Goal: Task Accomplishment & Management: Use online tool/utility

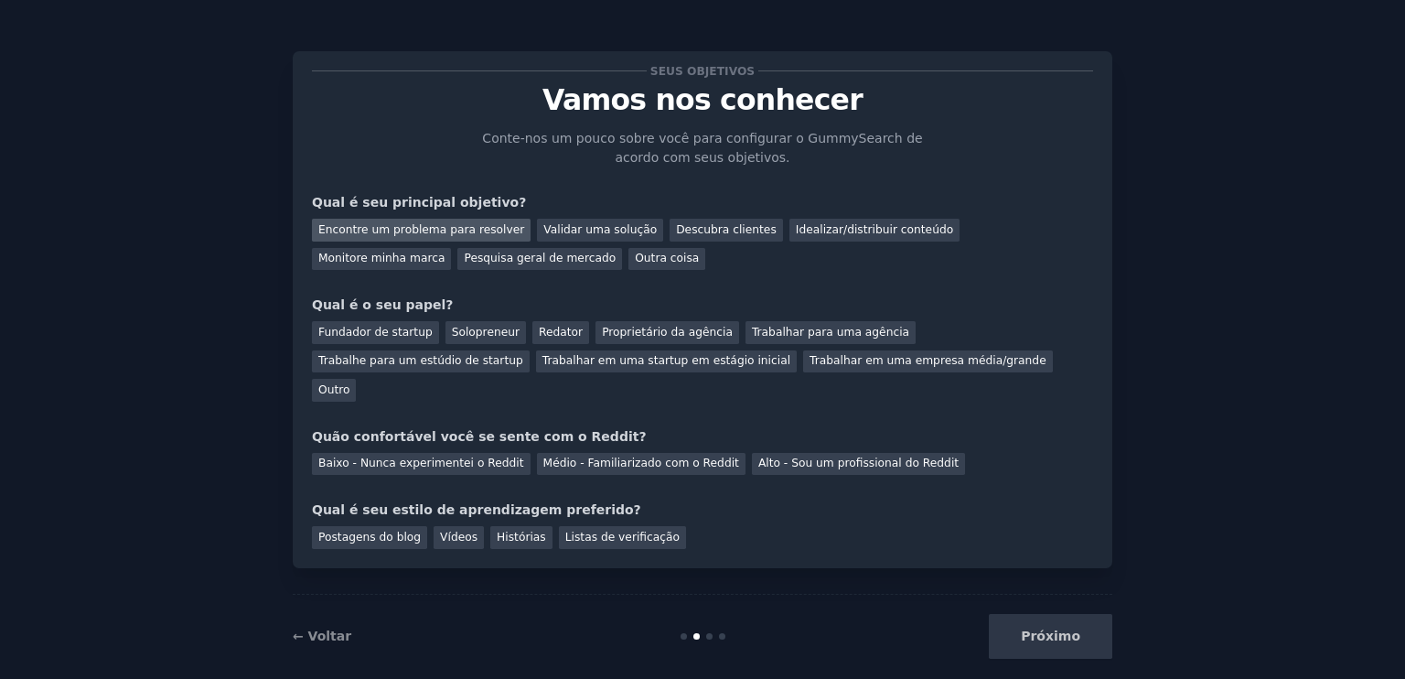
click at [491, 228] on font "Encontre um problema para resolver" at bounding box center [421, 229] width 206 height 13
click at [600, 229] on font "Validar uma solução" at bounding box center [599, 229] width 113 height 13
click at [445, 326] on div "Solopreneur" at bounding box center [485, 332] width 80 height 23
click at [428, 326] on div "Fundador de startup Solopreneur Redator Proprietário da agência Trabalhar para …" at bounding box center [702, 358] width 781 height 87
click at [465, 220] on div "Encontre um problema para resolver" at bounding box center [421, 230] width 219 height 23
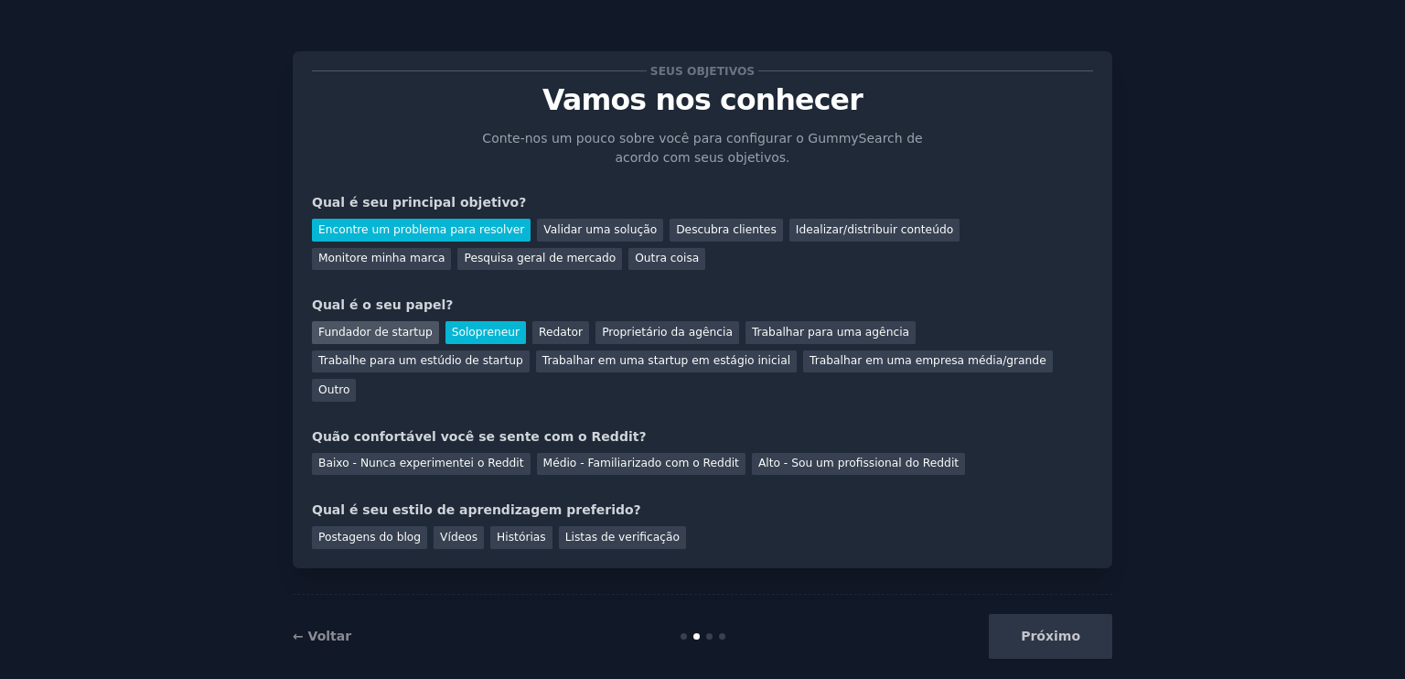
click at [374, 332] on font "Fundador de startup" at bounding box center [375, 332] width 114 height 13
click at [581, 456] on font "Médio - Familiarizado com o Reddit" at bounding box center [641, 462] width 196 height 13
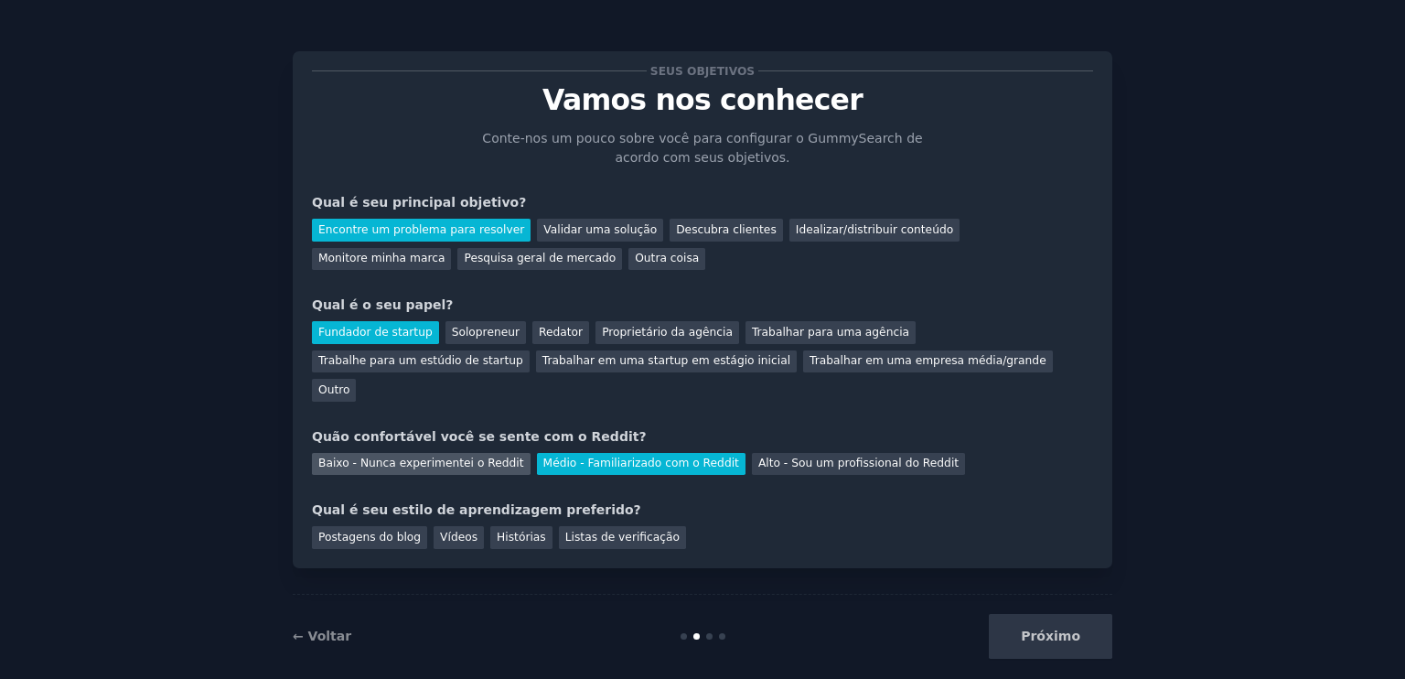
click at [458, 456] on font "Baixo - Nunca experimentei o Reddit" at bounding box center [421, 462] width 206 height 13
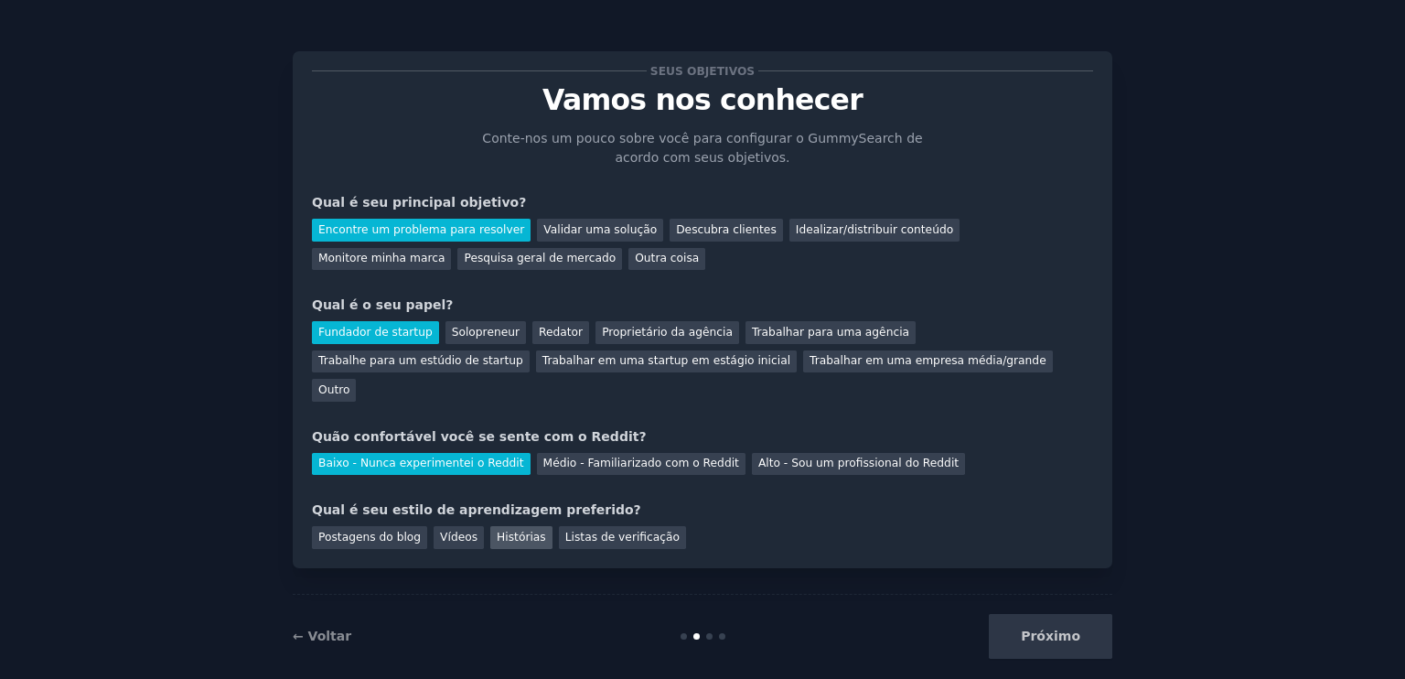
click at [497, 530] on font "Histórias" at bounding box center [521, 536] width 49 height 13
click at [380, 530] on font "Postagens do blog" at bounding box center [369, 536] width 102 height 13
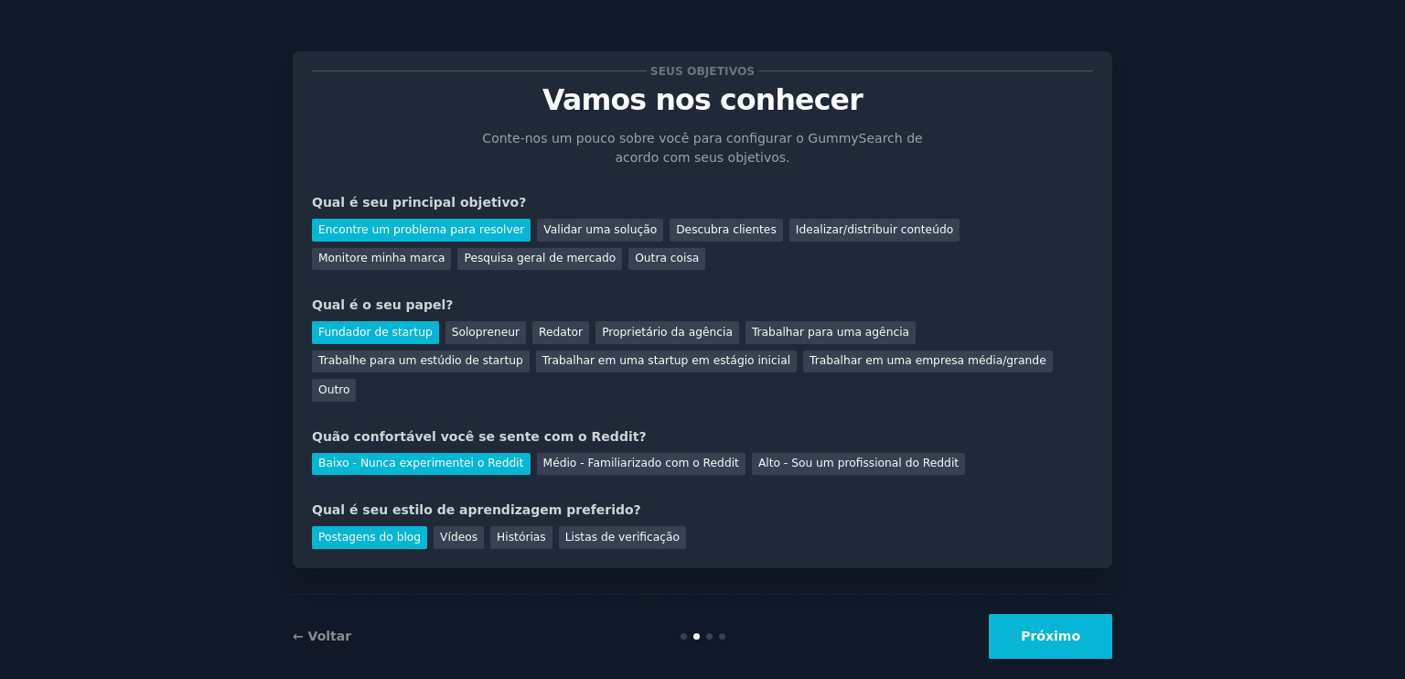
click at [1037, 628] on font "Próximo" at bounding box center [1050, 635] width 59 height 15
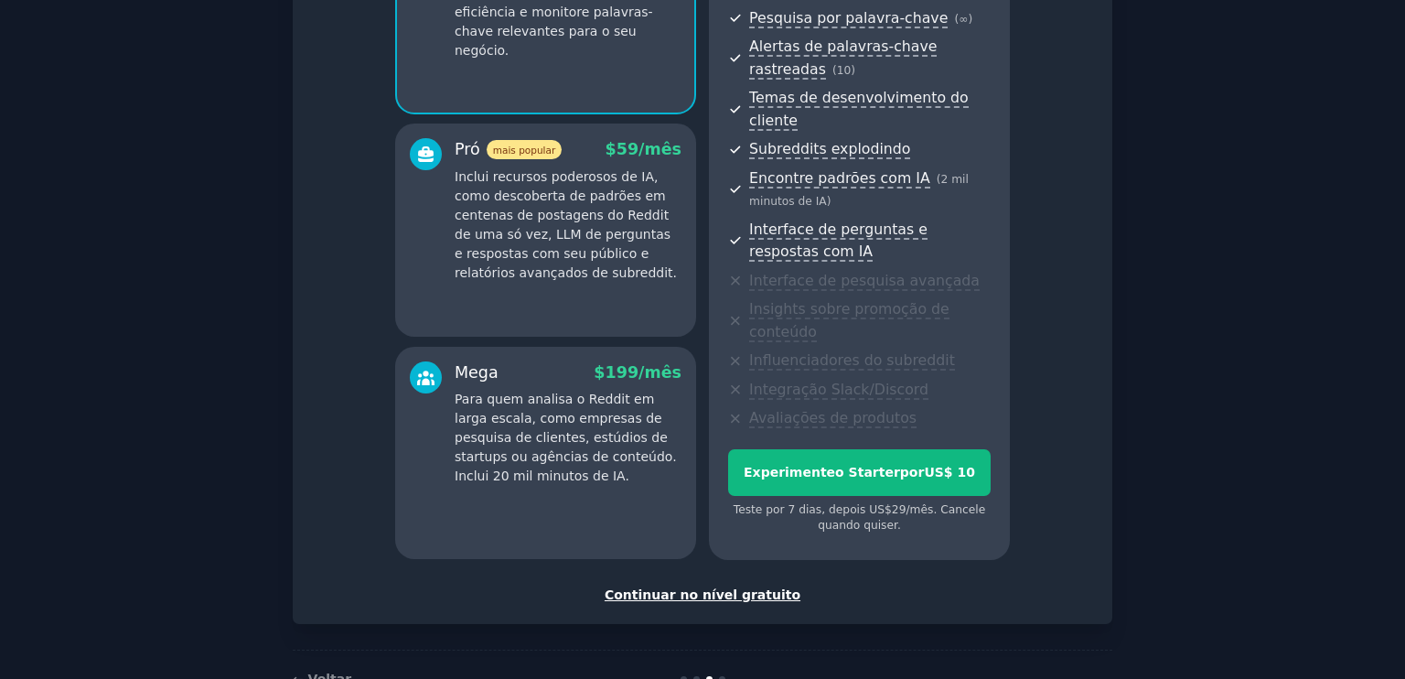
scroll to position [293, 0]
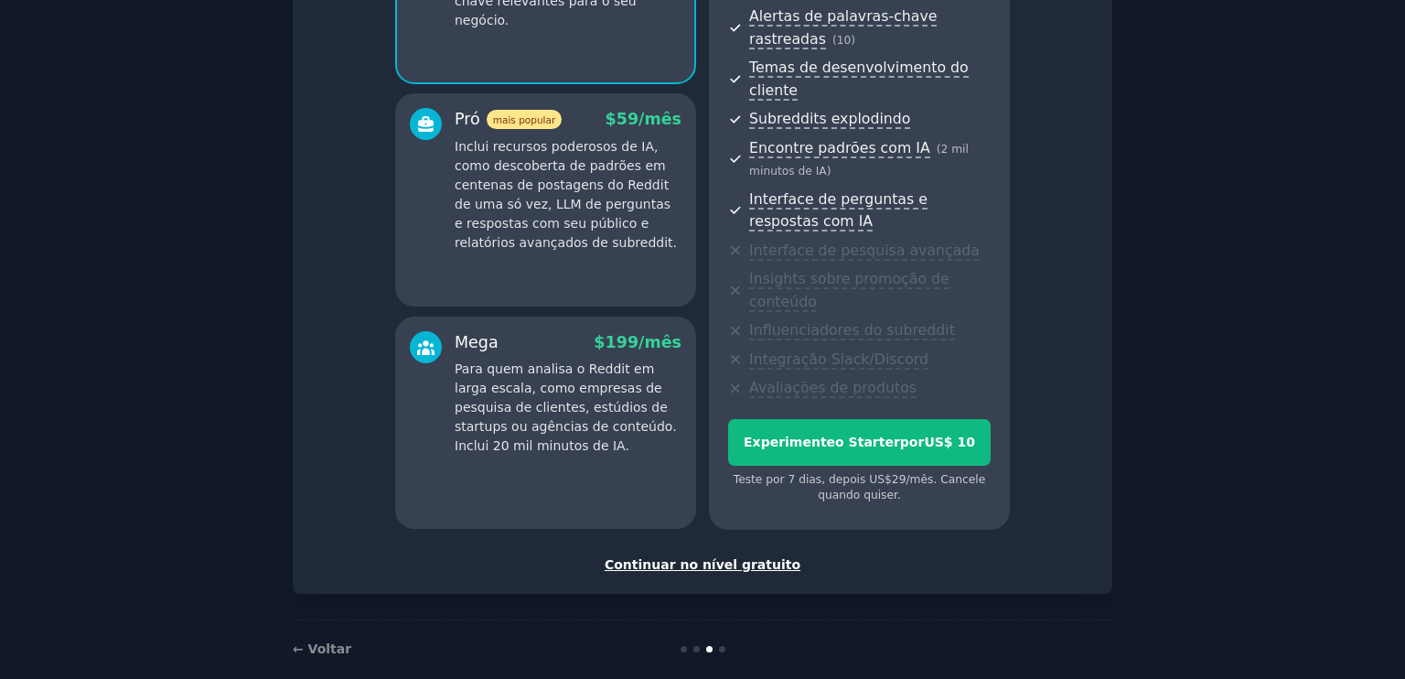
click at [765, 557] on font "Continuar no nível gratuito" at bounding box center [703, 564] width 196 height 15
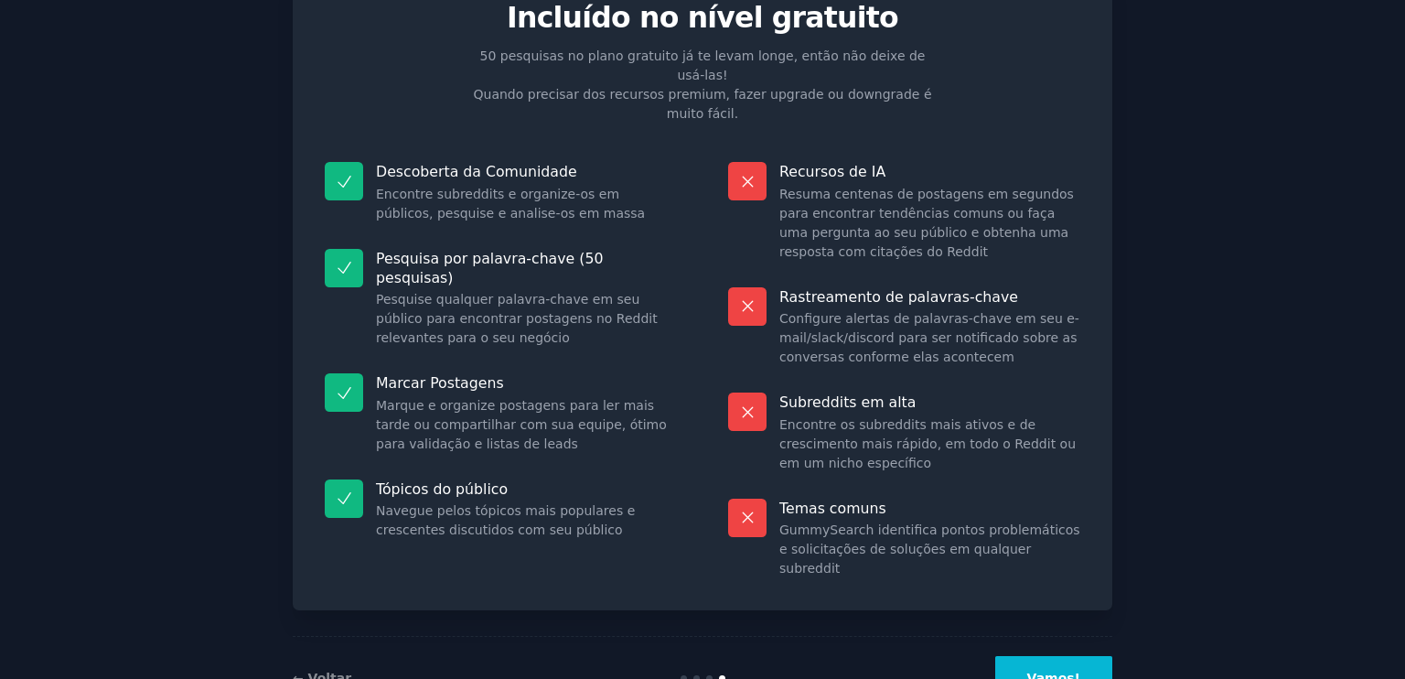
scroll to position [110, 0]
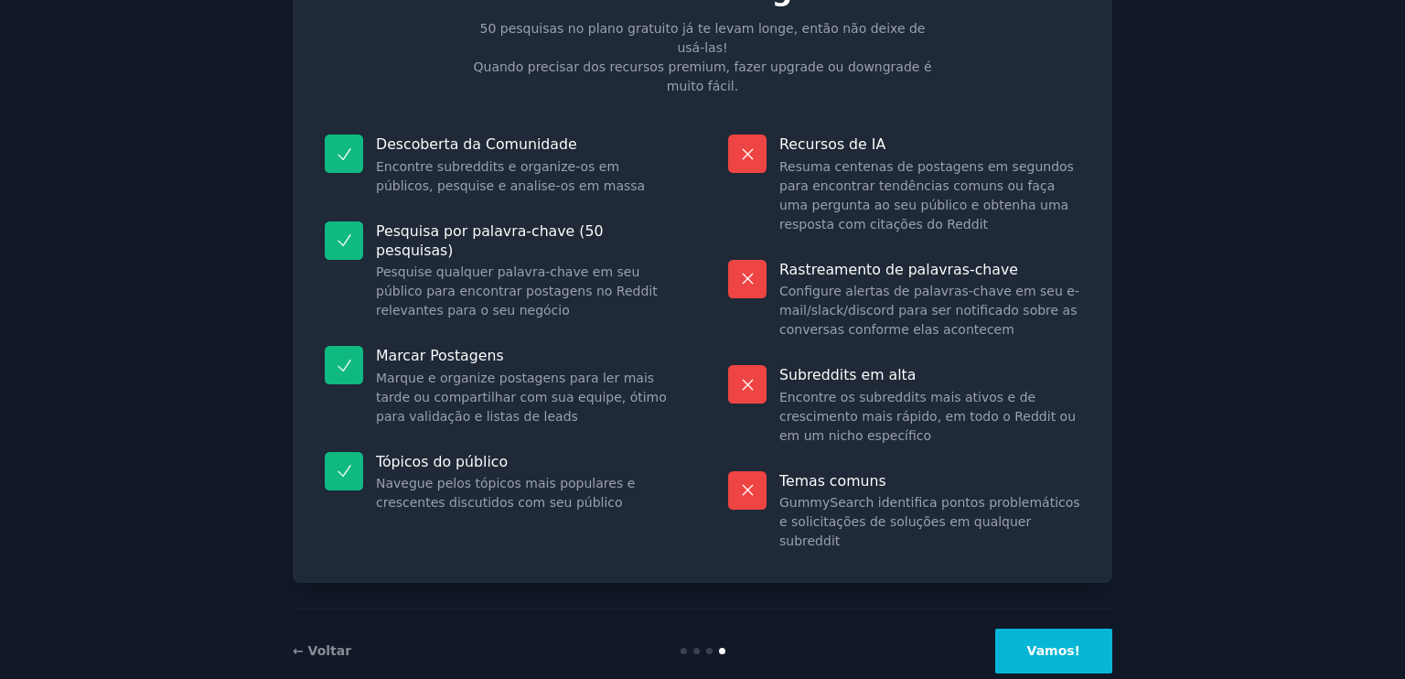
click at [1060, 643] on font "Vamos!" at bounding box center [1053, 650] width 53 height 15
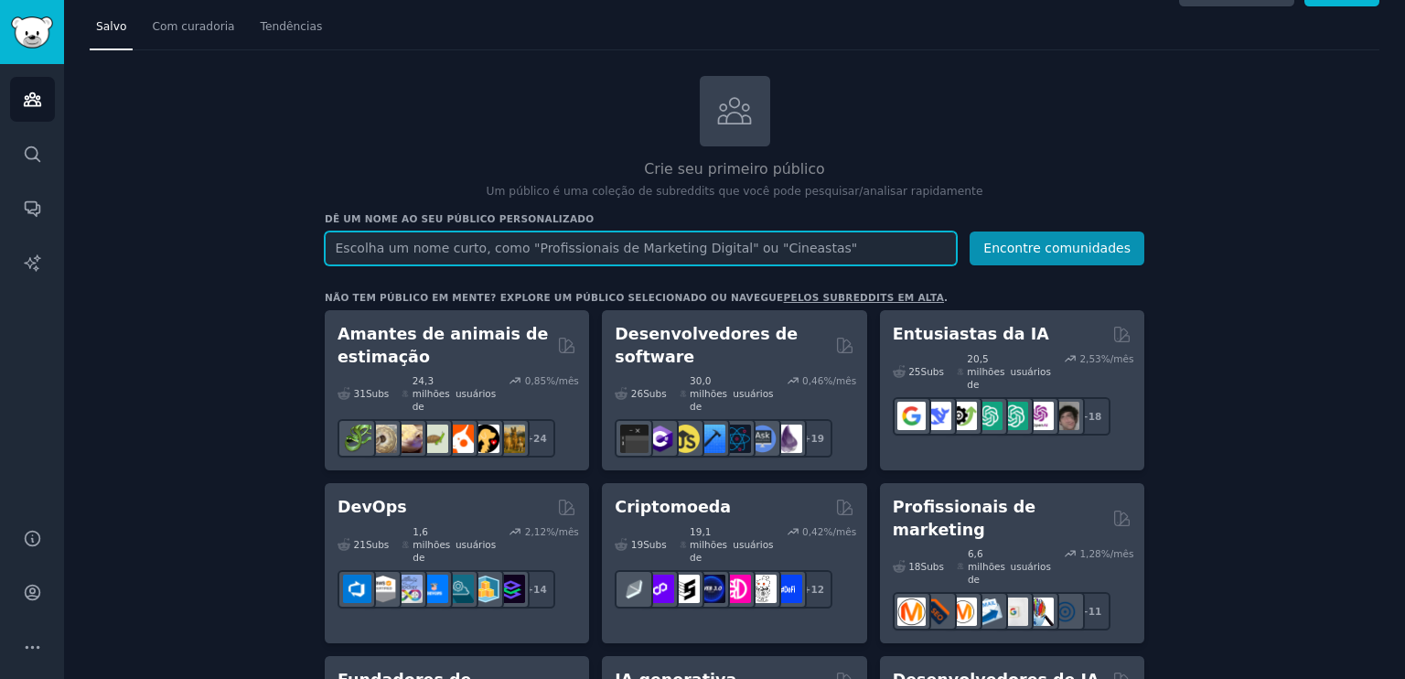
scroll to position [91, 0]
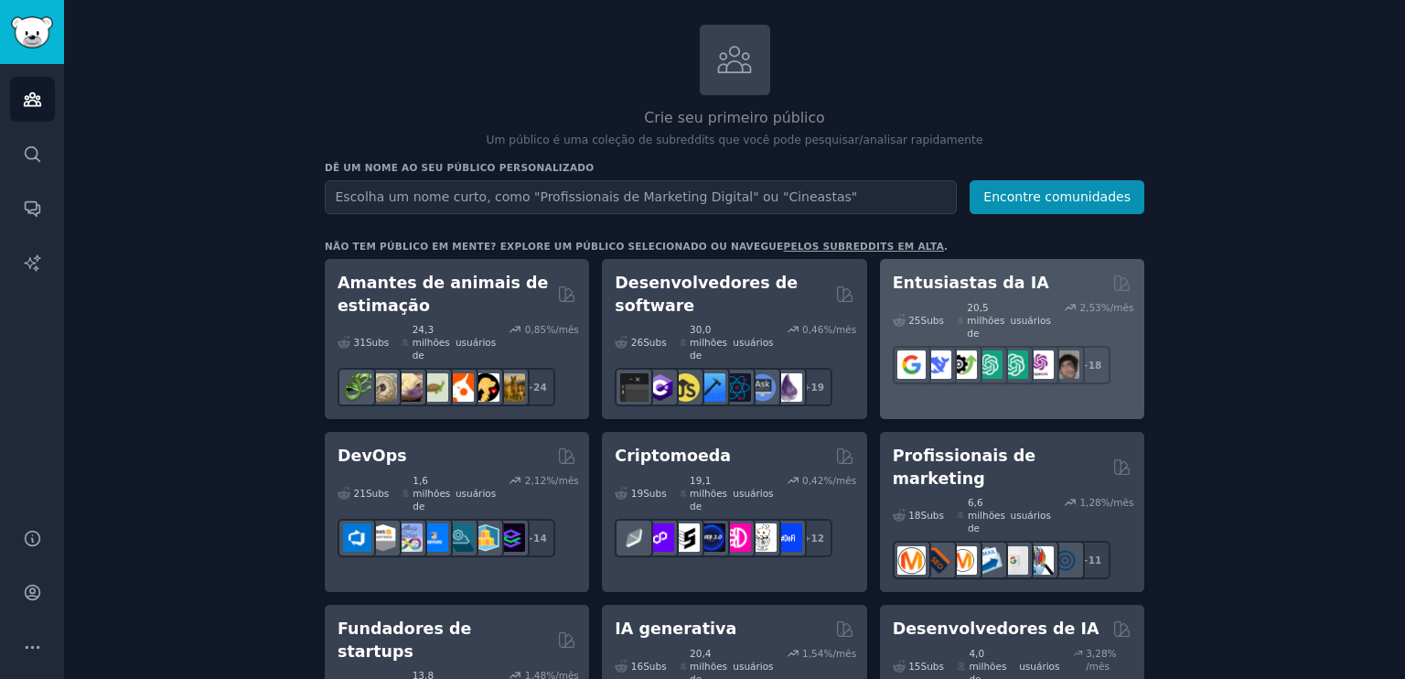
click at [977, 273] on font "Entusiastas da IA" at bounding box center [971, 282] width 156 height 18
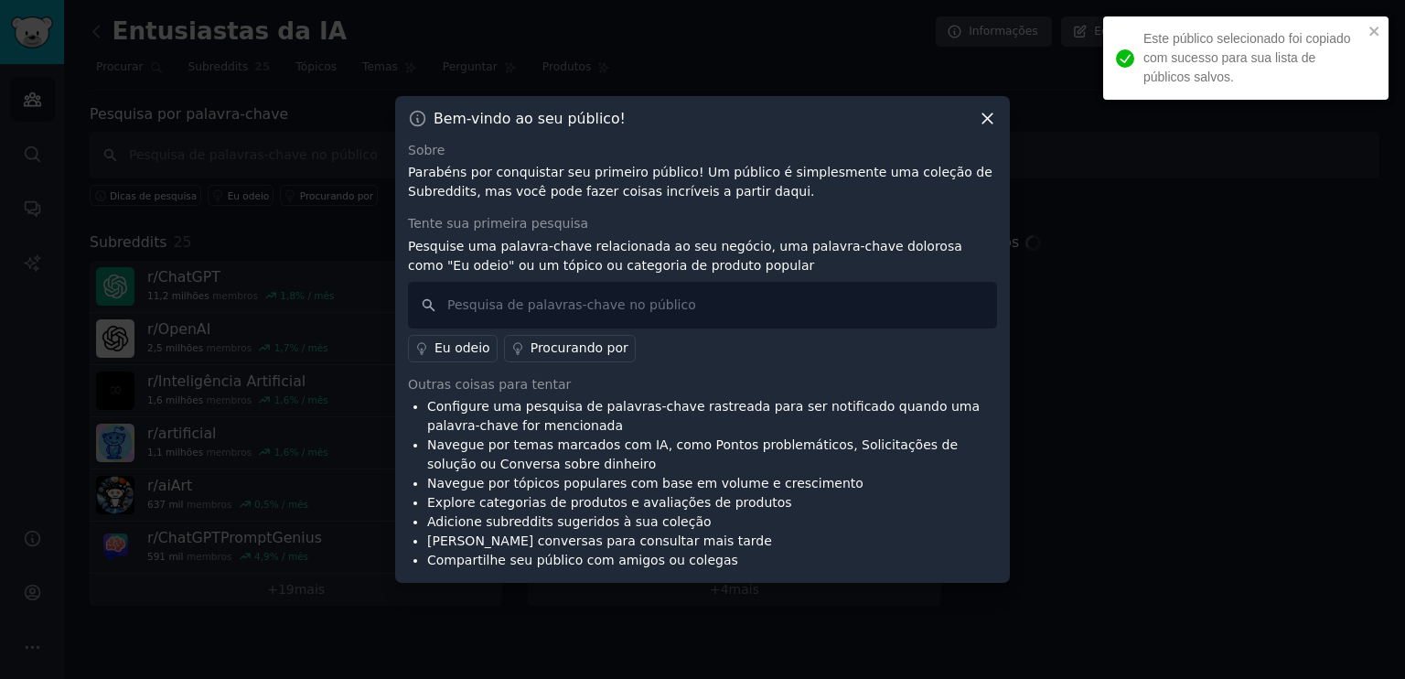
click at [989, 118] on icon at bounding box center [987, 118] width 19 height 19
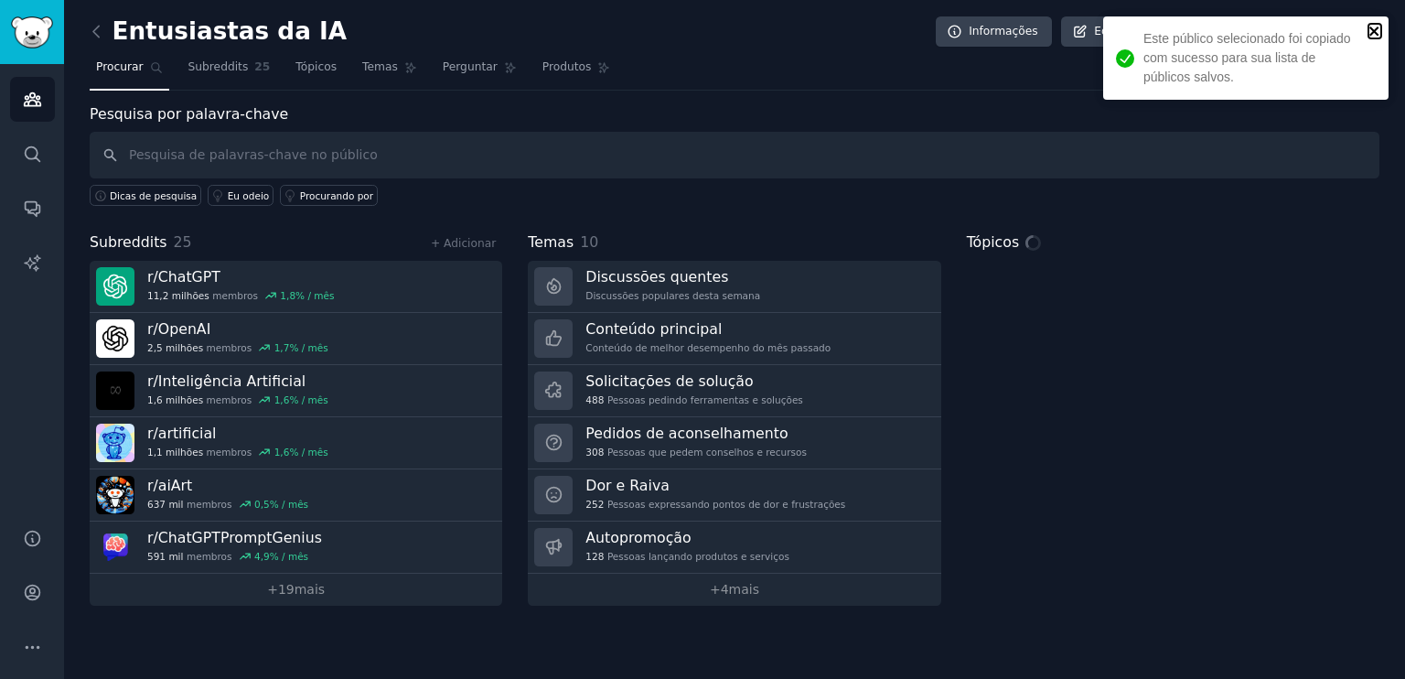
click at [1374, 28] on icon "fechar" at bounding box center [1374, 31] width 13 height 15
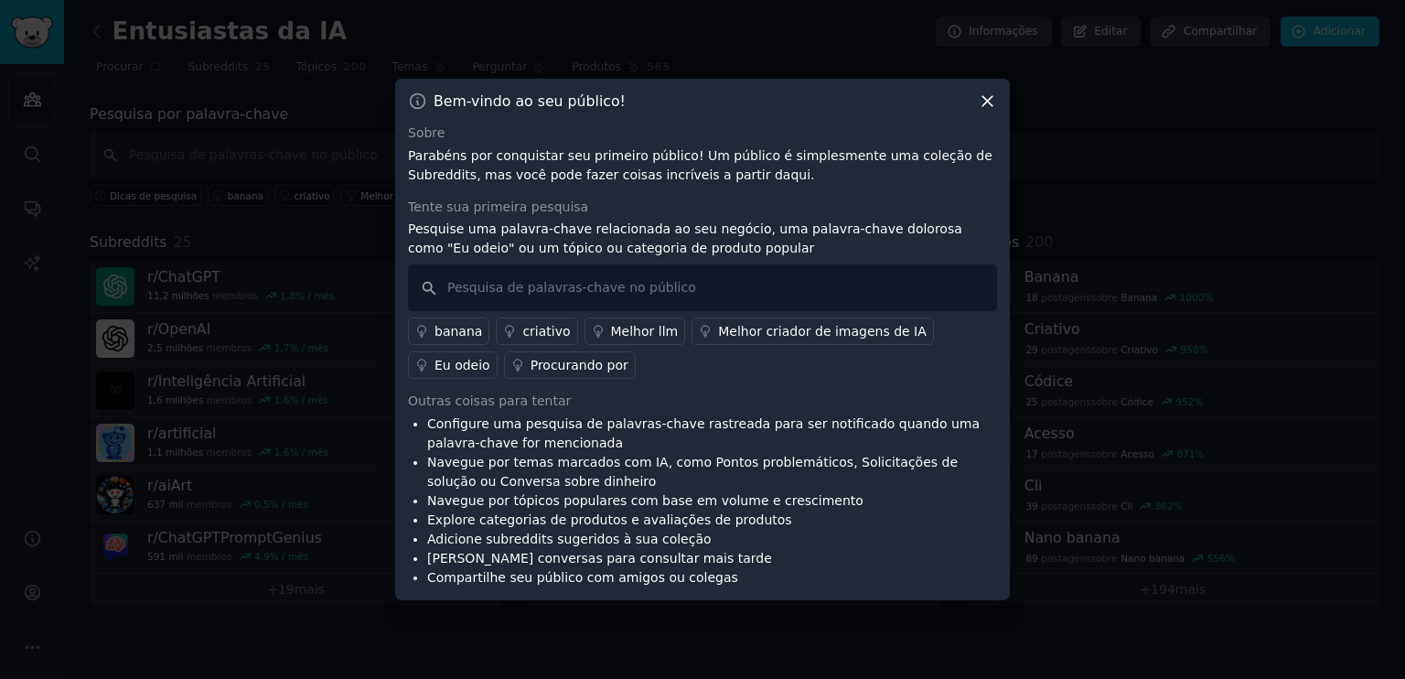
click at [994, 102] on div "Bem-vindo ao seu público! Sobre Parabéns por conquistar seu primeiro público! U…" at bounding box center [702, 339] width 615 height 521
click at [984, 102] on icon at bounding box center [987, 100] width 19 height 19
click at [984, 105] on icon at bounding box center [987, 102] width 10 height 10
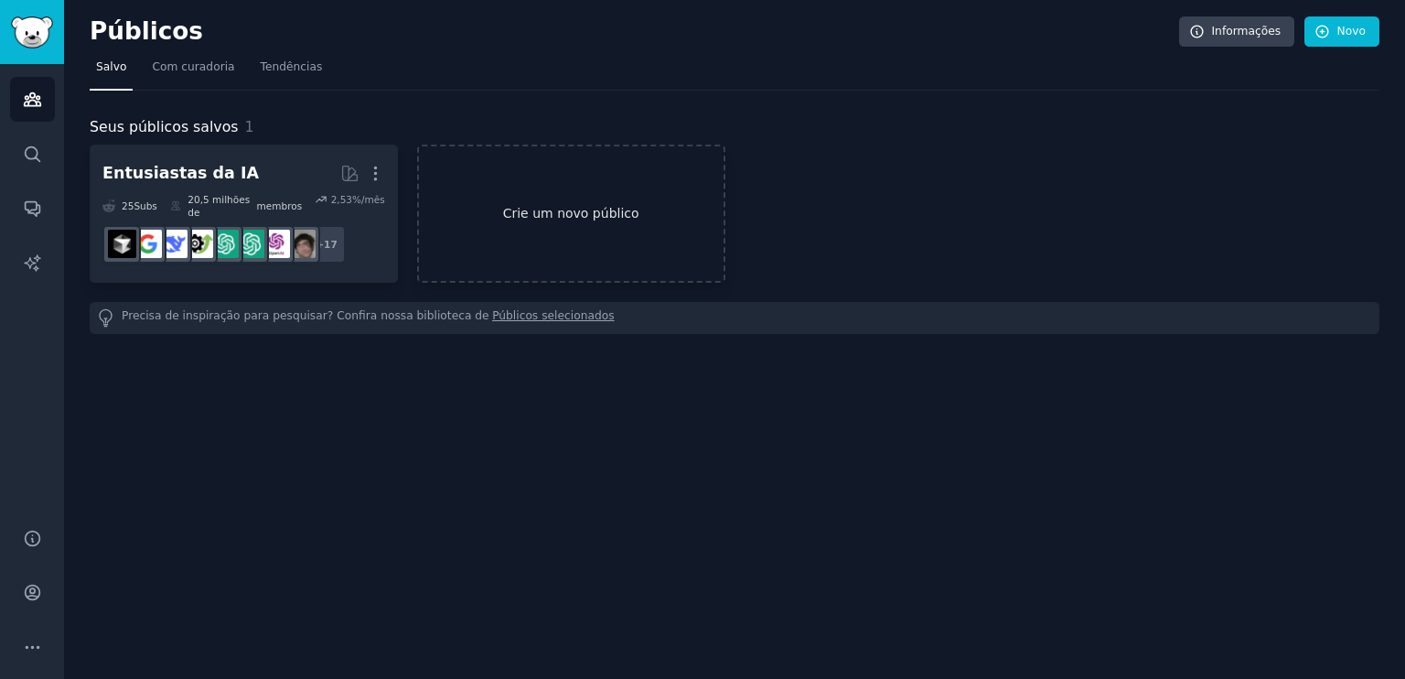
click at [559, 189] on link "Crie um novo público" at bounding box center [571, 213] width 308 height 138
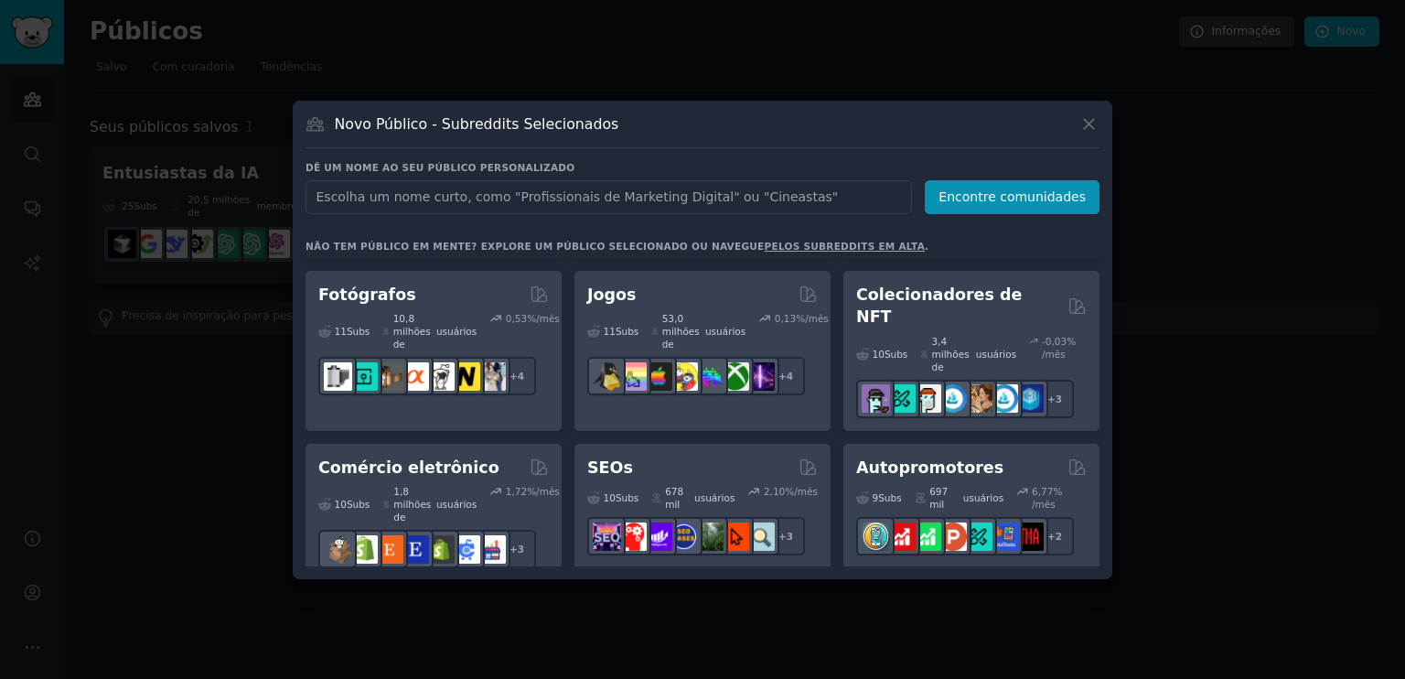
scroll to position [871, 0]
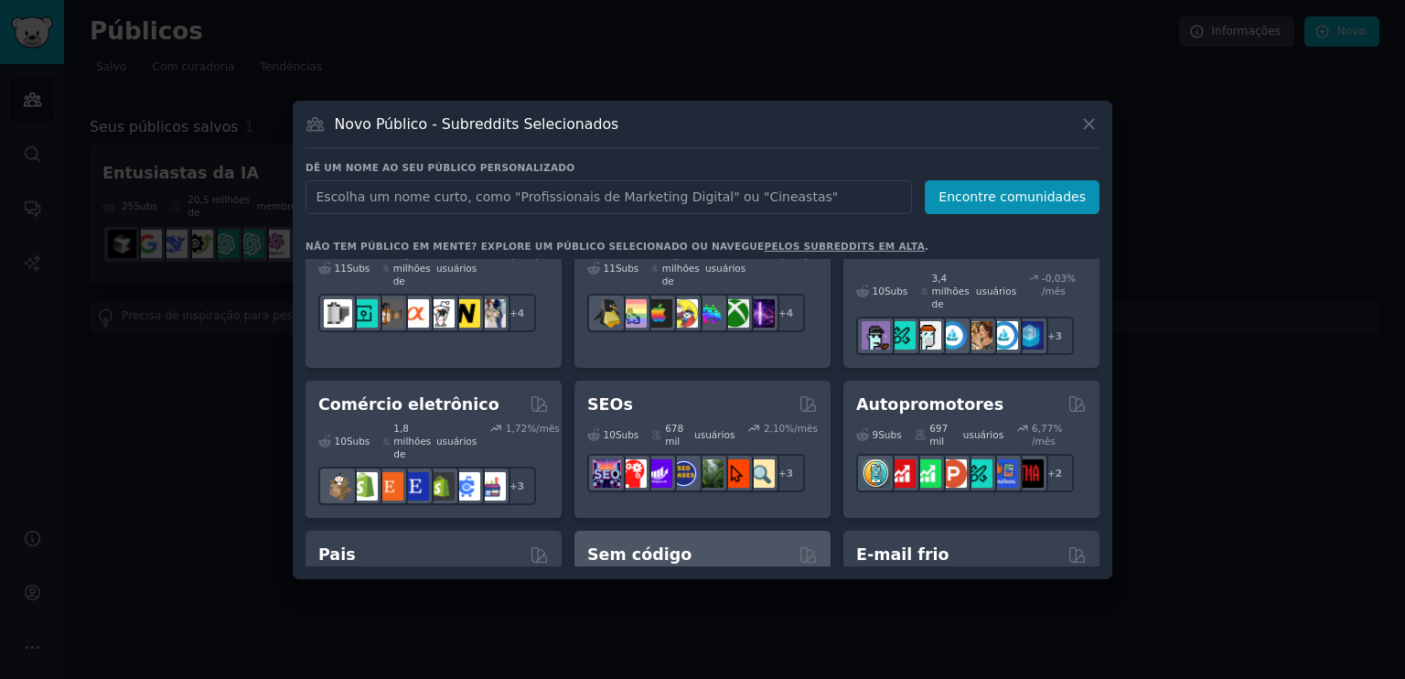
click at [651, 545] on font "Sem código" at bounding box center [639, 554] width 104 height 18
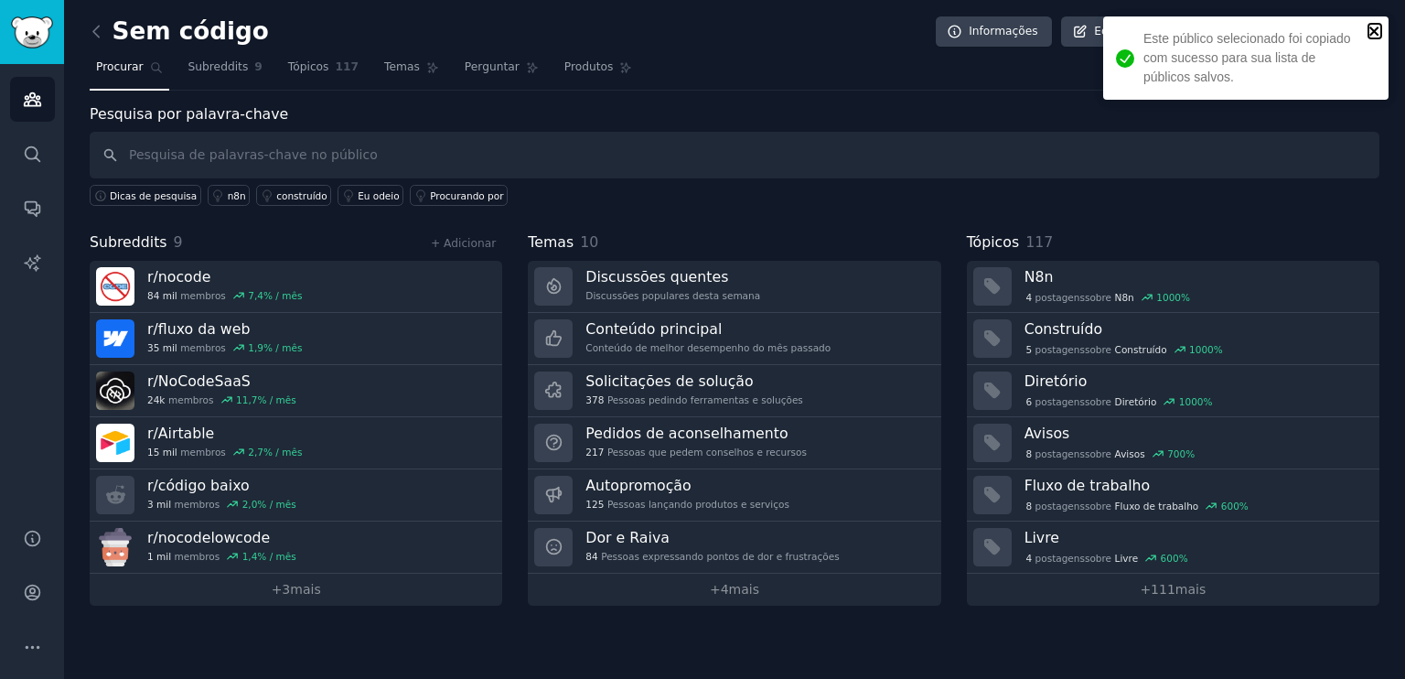
click at [1378, 32] on icon "fechar" at bounding box center [1374, 31] width 13 height 15
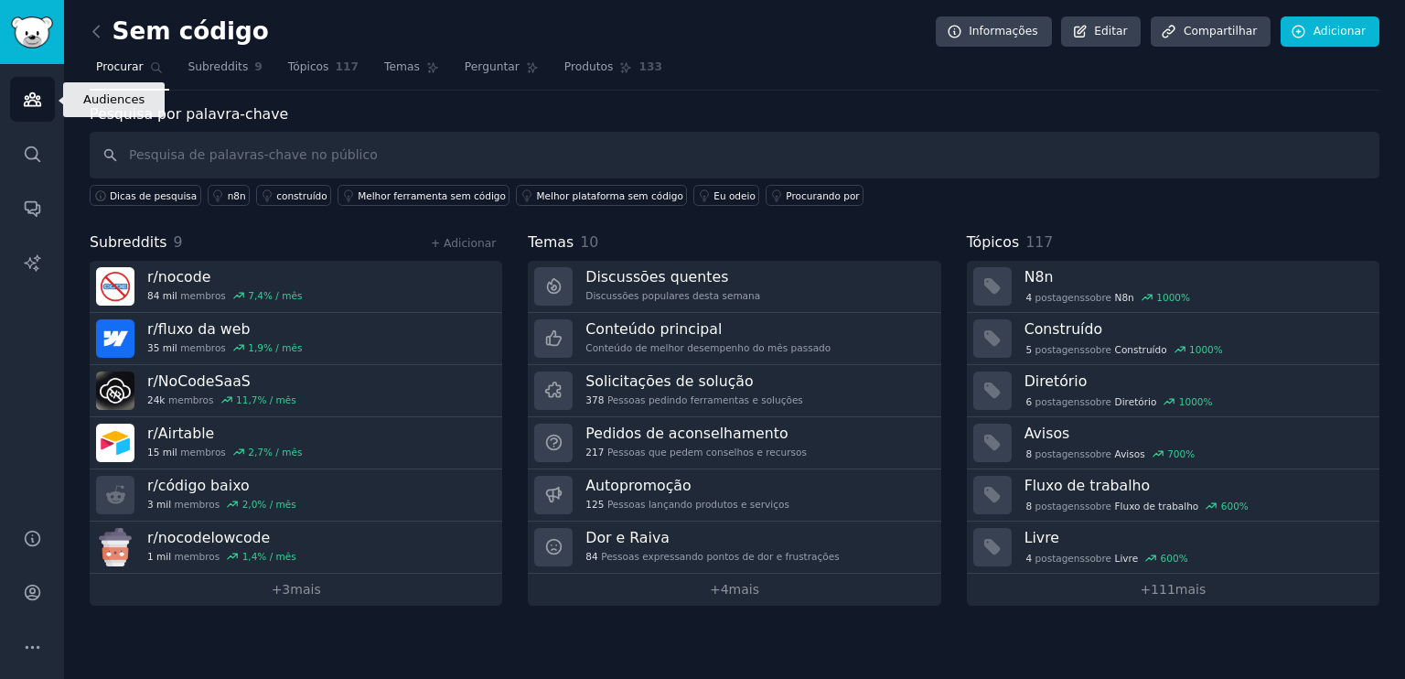
click at [37, 99] on icon "Barra lateral" at bounding box center [32, 99] width 16 height 13
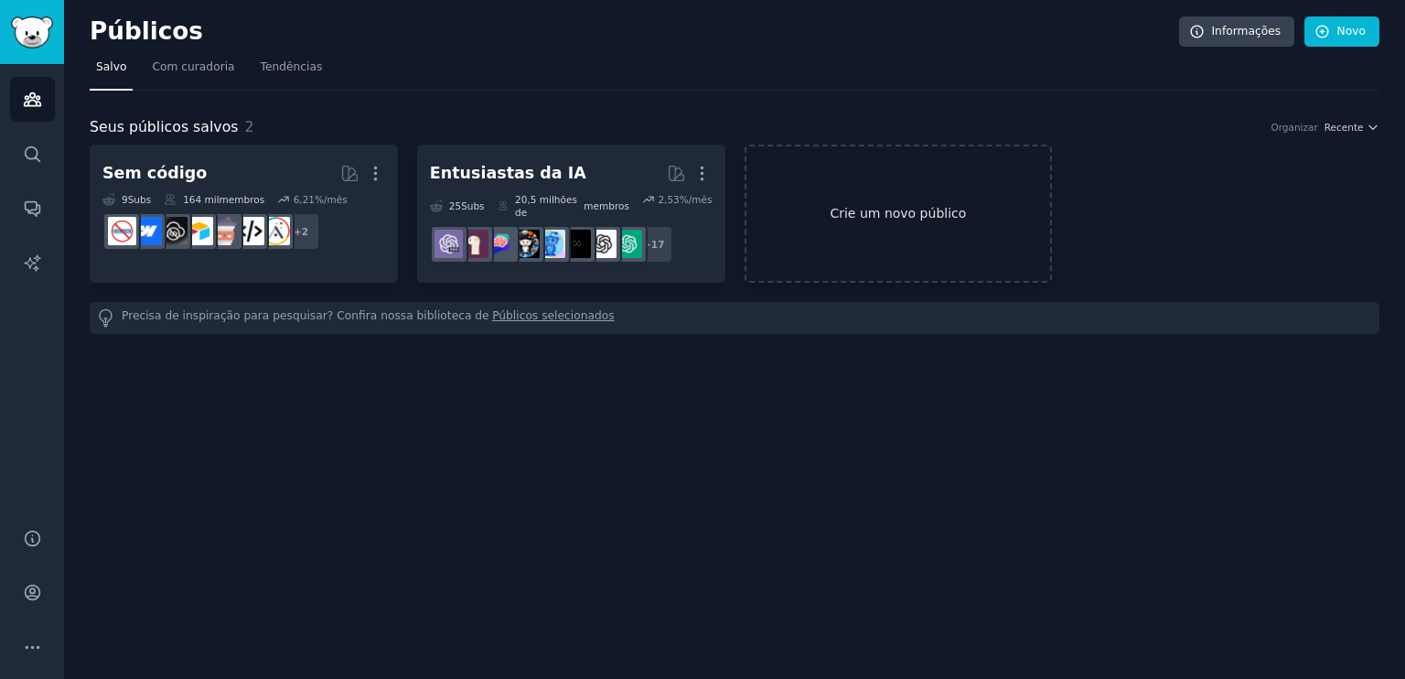
click at [838, 193] on link "Crie um novo público" at bounding box center [898, 213] width 308 height 138
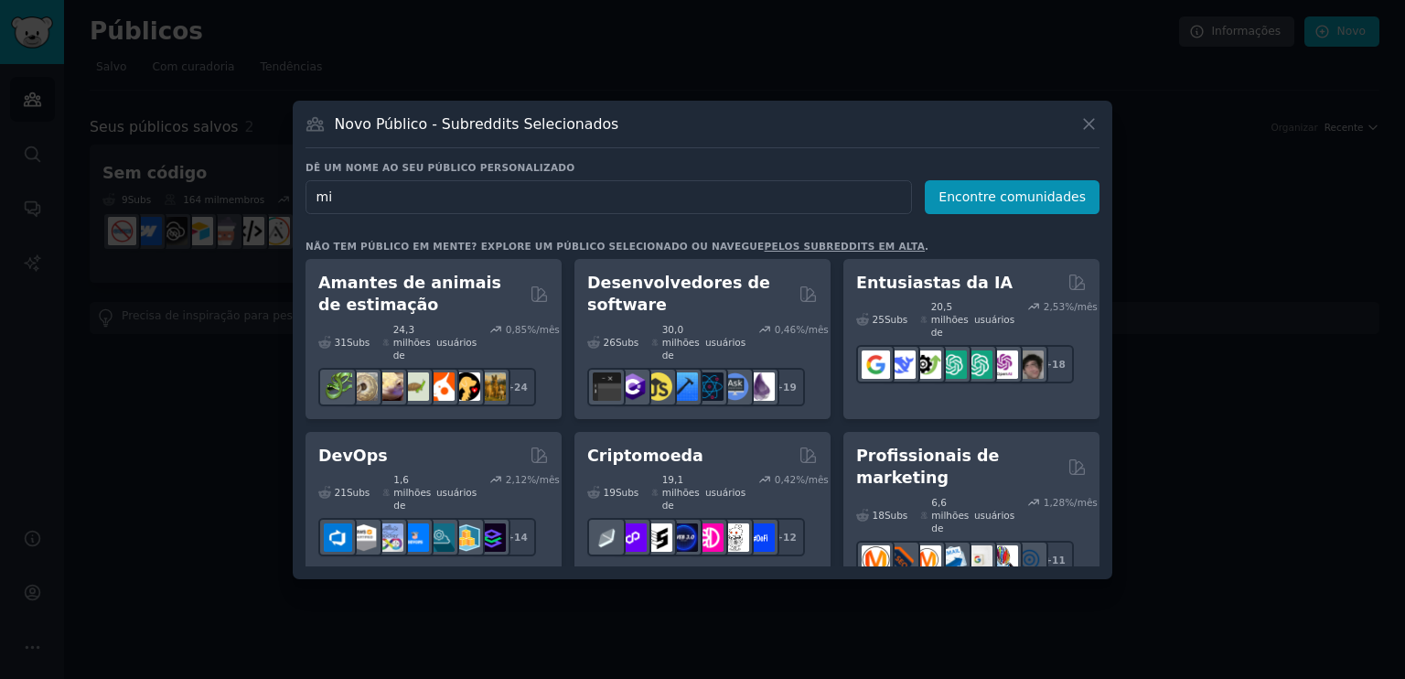
type input "m"
type input "saas"
click at [1031, 195] on font "Encontre comunidades" at bounding box center [1011, 196] width 147 height 15
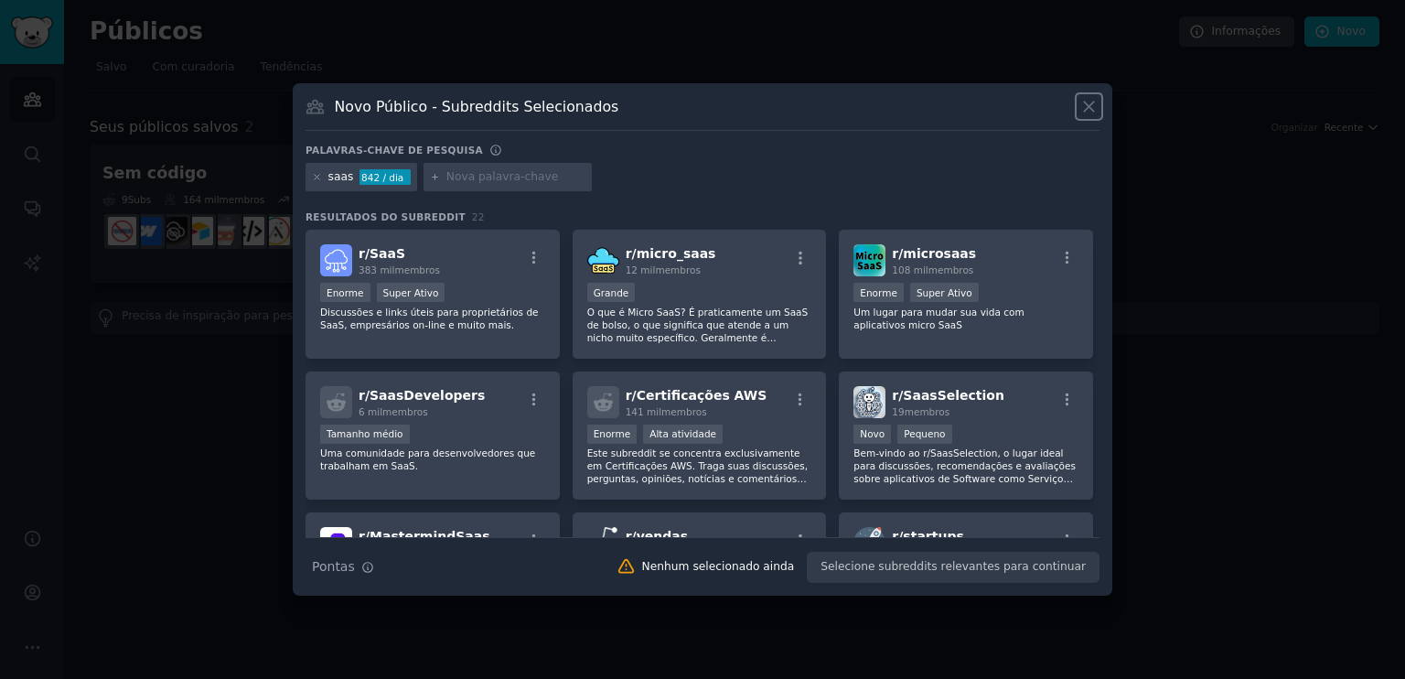
click at [1090, 102] on icon at bounding box center [1088, 106] width 19 height 19
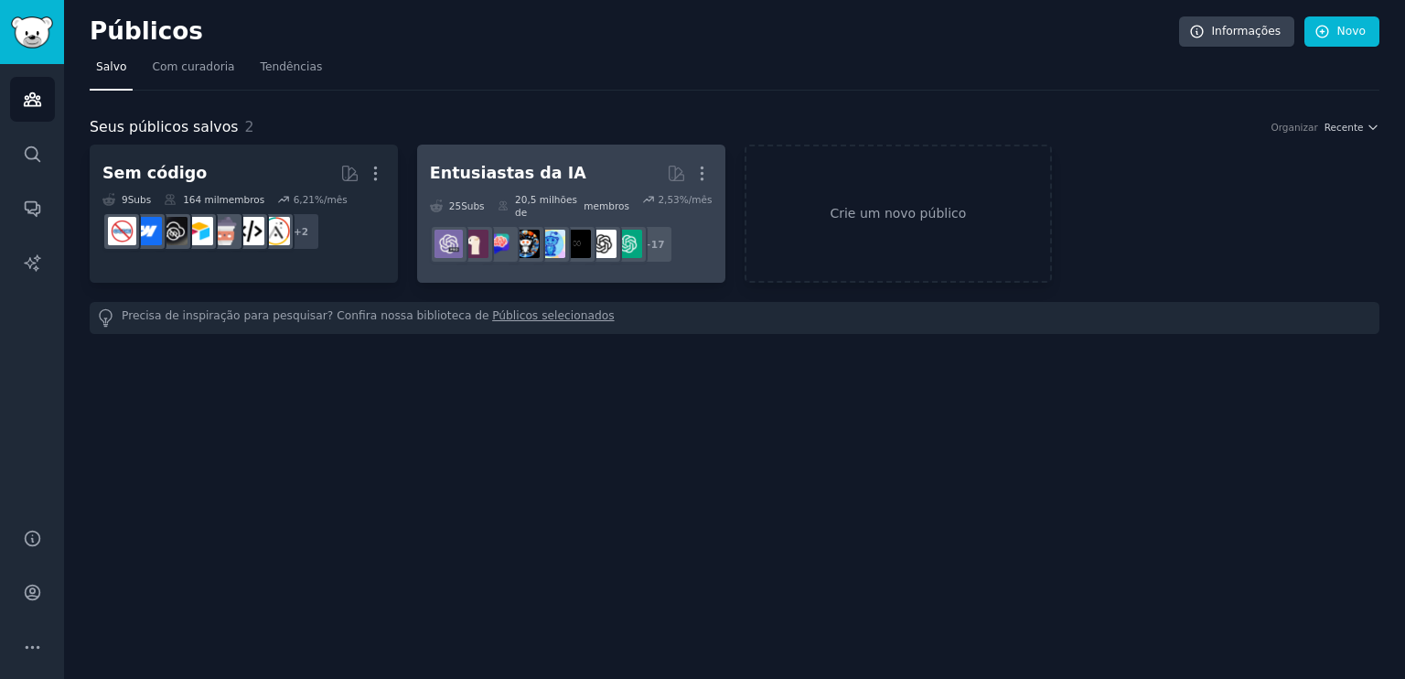
click at [630, 161] on h2 "Entusiastas da IA Com curadoria de GummySearch Mais" at bounding box center [571, 173] width 283 height 32
